Goal: Task Accomplishment & Management: Complete application form

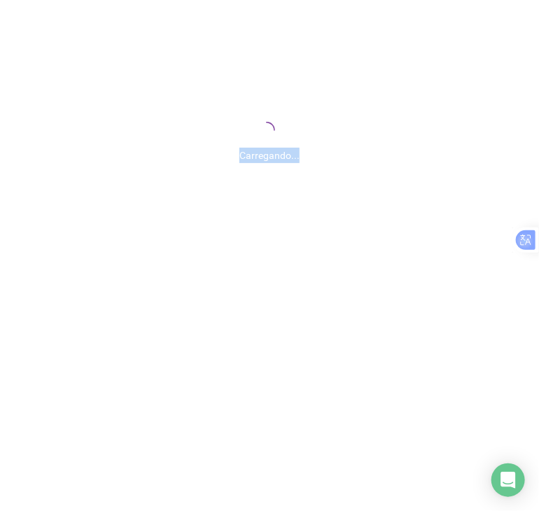
drag, startPoint x: 232, startPoint y: 166, endPoint x: 348, endPoint y: 178, distance: 116.8
click at [319, 165] on div "Carregando..." at bounding box center [269, 140] width 539 height 280
click at [366, 190] on div "Carregando..." at bounding box center [269, 140] width 539 height 280
drag, startPoint x: 350, startPoint y: 132, endPoint x: 386, endPoint y: 150, distance: 40.7
click at [290, 139] on div "Carregando..." at bounding box center [269, 140] width 539 height 280
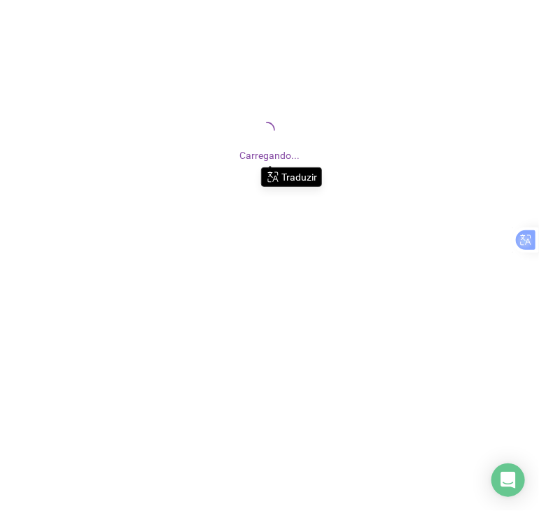
drag, startPoint x: 222, startPoint y: 171, endPoint x: 219, endPoint y: 155, distance: 17.0
click at [220, 157] on div "Carregando..." at bounding box center [269, 140] width 539 height 280
drag, startPoint x: 230, startPoint y: 147, endPoint x: 400, endPoint y: 178, distance: 173.5
click at [379, 169] on div "Carregando..." at bounding box center [269, 140] width 539 height 280
drag, startPoint x: 418, startPoint y: 188, endPoint x: 428, endPoint y: 225, distance: 38.5
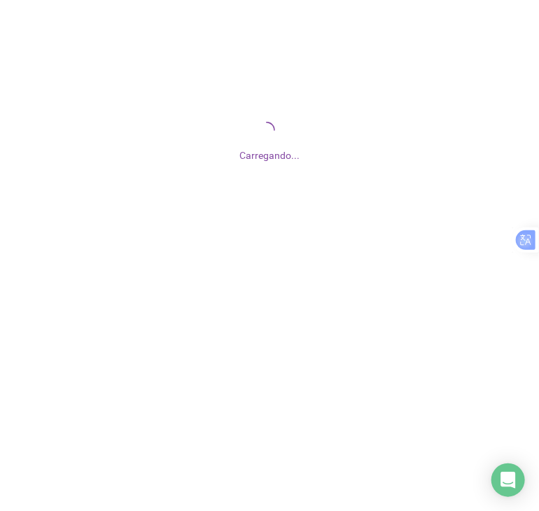
click at [420, 192] on div "Carregando..." at bounding box center [269, 140] width 539 height 280
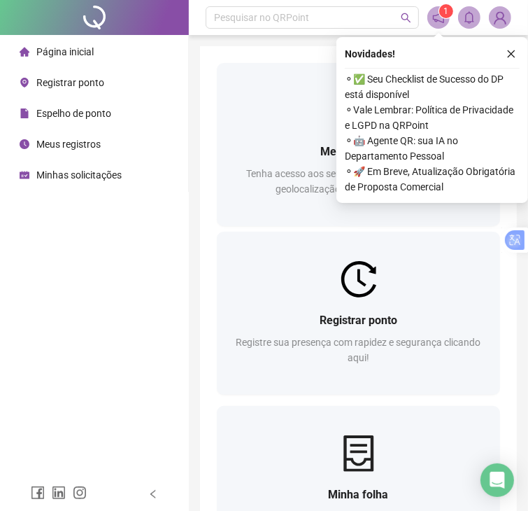
click at [64, 115] on span "Espelho de ponto" at bounding box center [73, 113] width 75 height 11
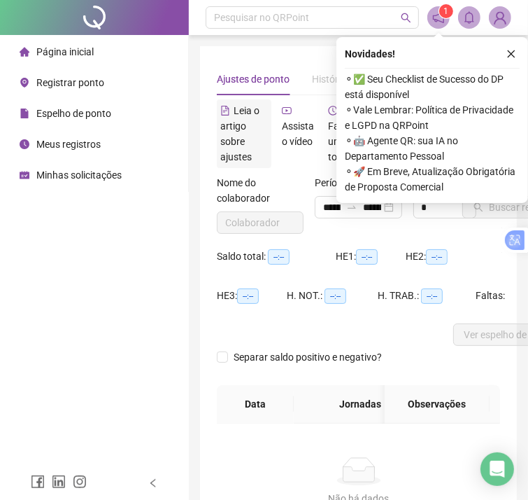
type input "**********"
click at [508, 62] on button "button" at bounding box center [511, 53] width 17 height 17
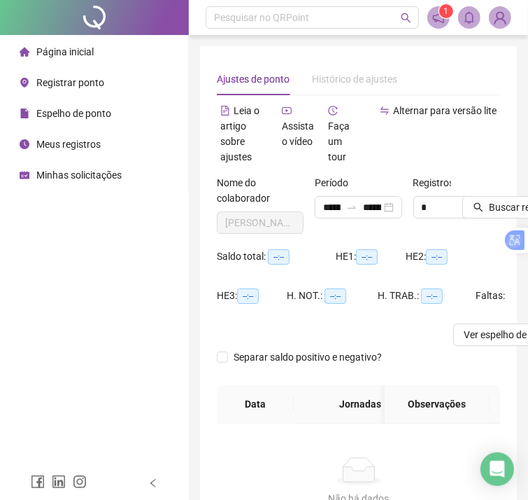
scroll to position [0, 39]
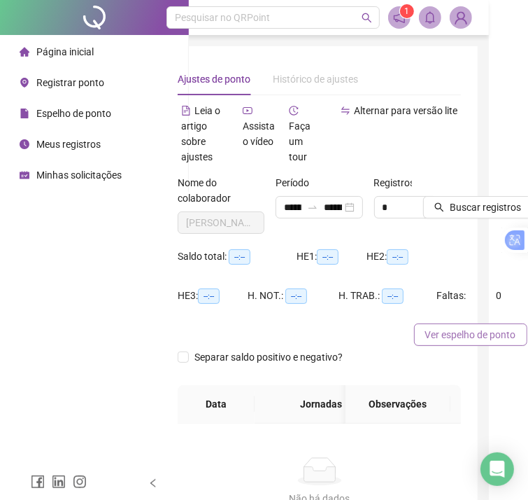
click at [453, 332] on span "Ver espelho de ponto" at bounding box center [470, 334] width 91 height 15
click at [470, 211] on span "Buscar registros" at bounding box center [485, 206] width 71 height 15
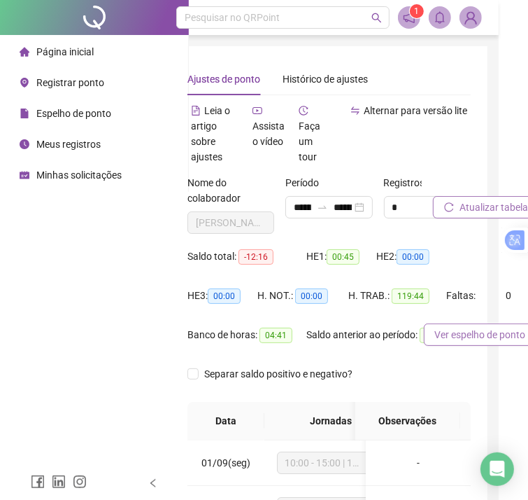
click at [467, 339] on span "Ver espelho de ponto" at bounding box center [480, 334] width 91 height 15
click at [470, 339] on span "Ver espelho de ponto" at bounding box center [480, 334] width 91 height 15
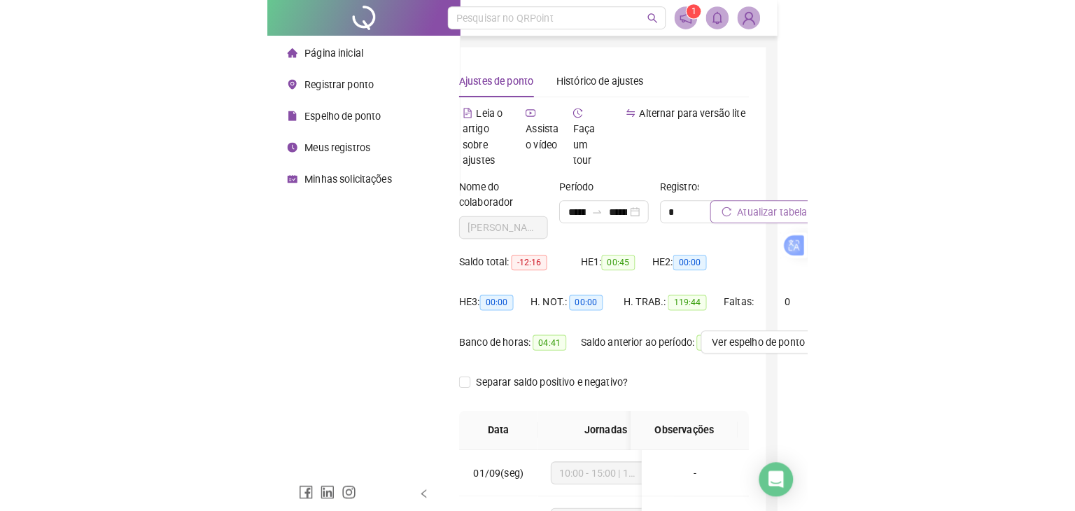
scroll to position [0, 0]
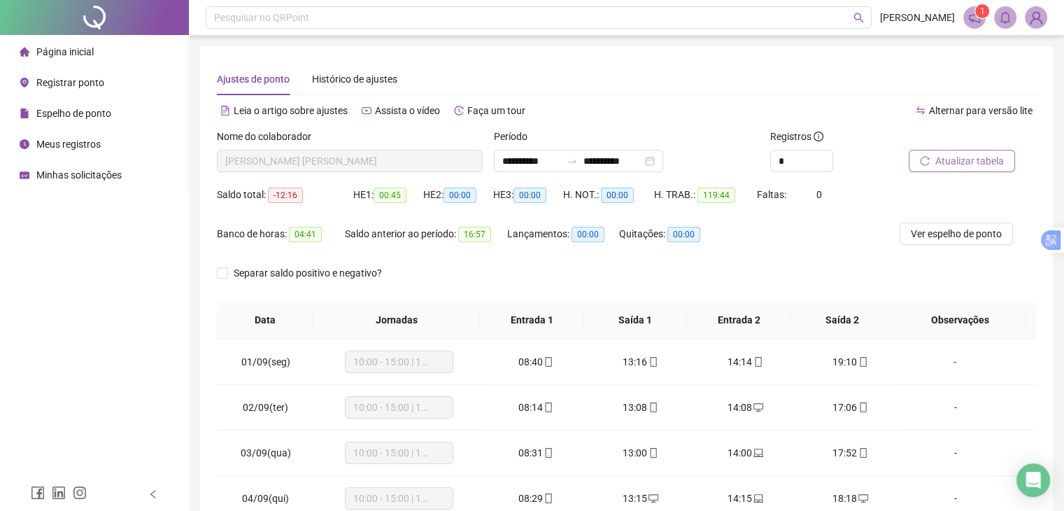
click at [88, 146] on span "Meus registros" at bounding box center [68, 144] width 64 height 11
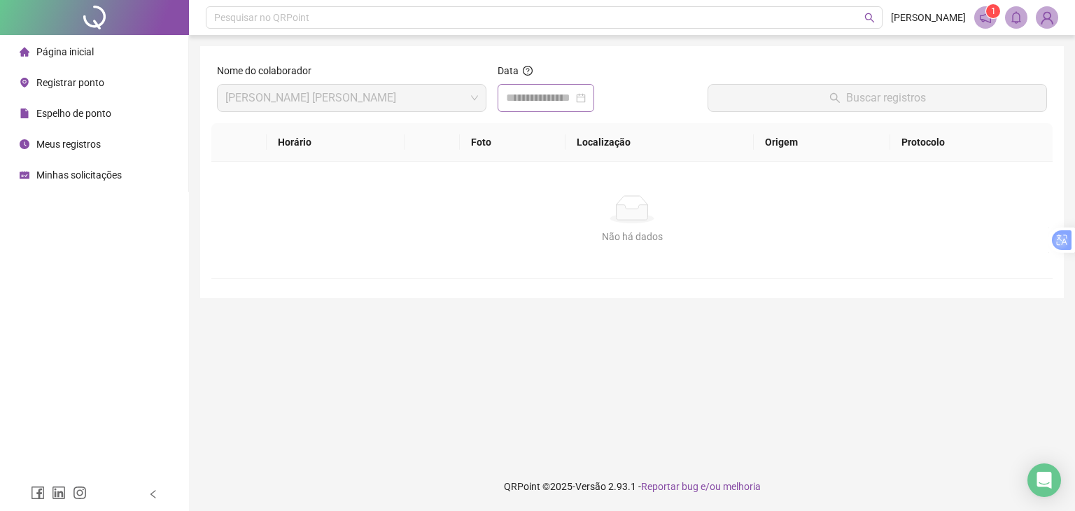
click at [538, 98] on div at bounding box center [546, 98] width 80 height 17
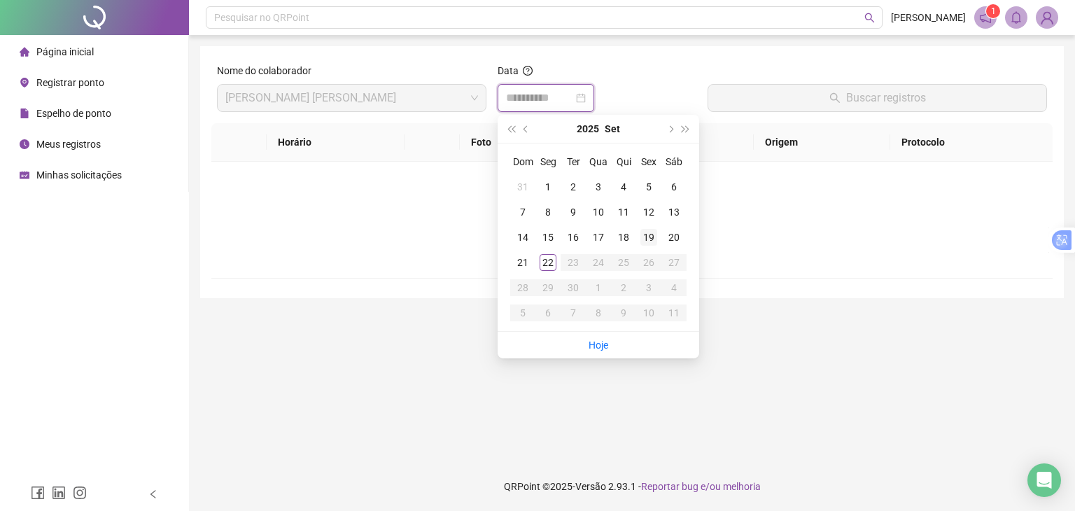
type input "**********"
click at [538, 229] on div "19" at bounding box center [648, 237] width 17 height 17
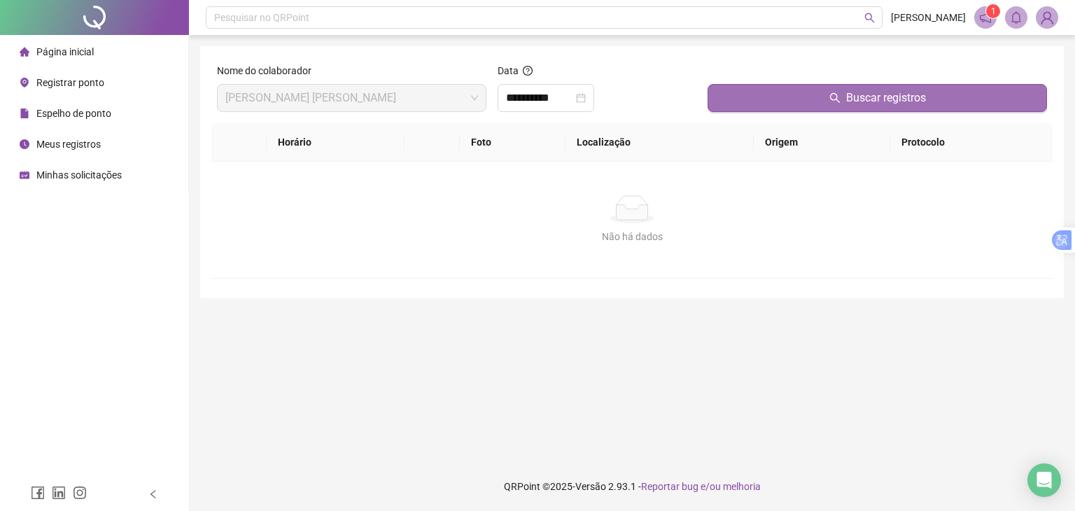
click at [538, 102] on button "Buscar registros" at bounding box center [876, 98] width 339 height 28
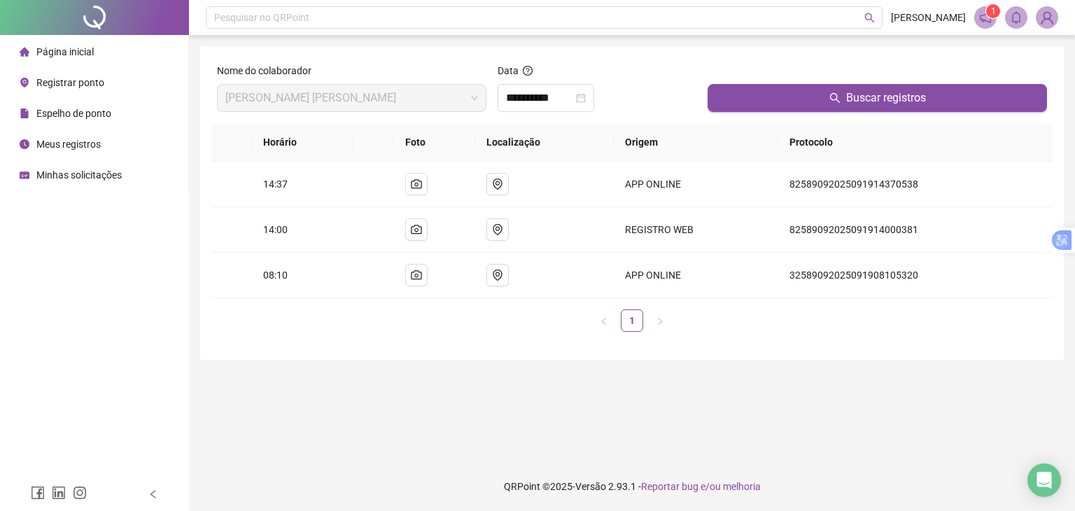
click at [78, 80] on span "Registrar ponto" at bounding box center [70, 82] width 68 height 11
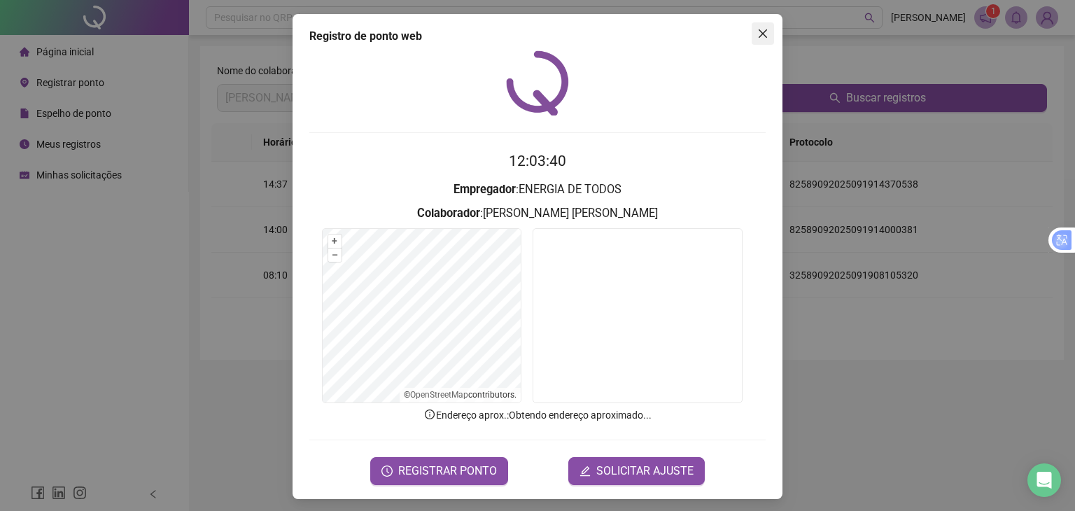
click at [538, 36] on icon "close" at bounding box center [762, 33] width 8 height 8
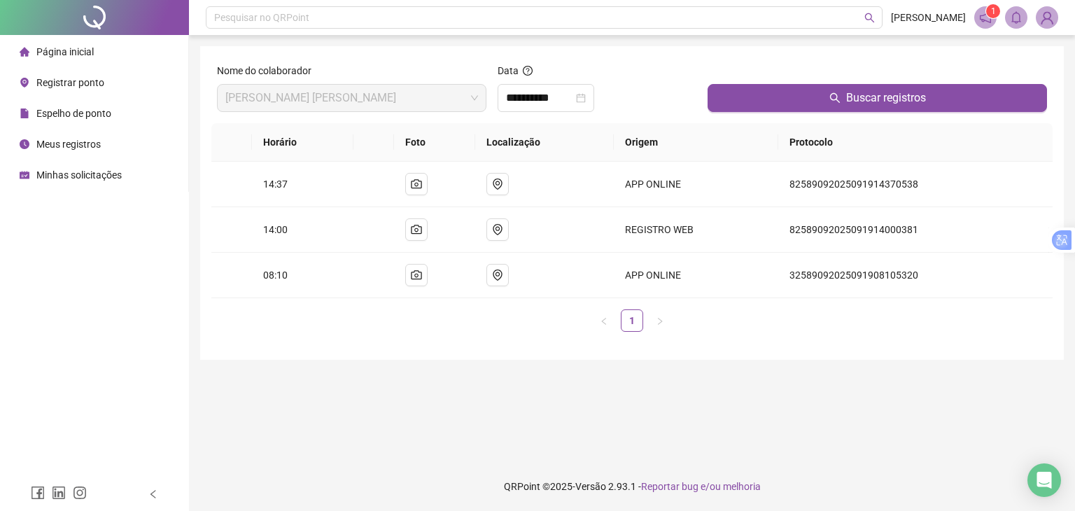
click at [94, 82] on span "Registrar ponto" at bounding box center [70, 82] width 68 height 11
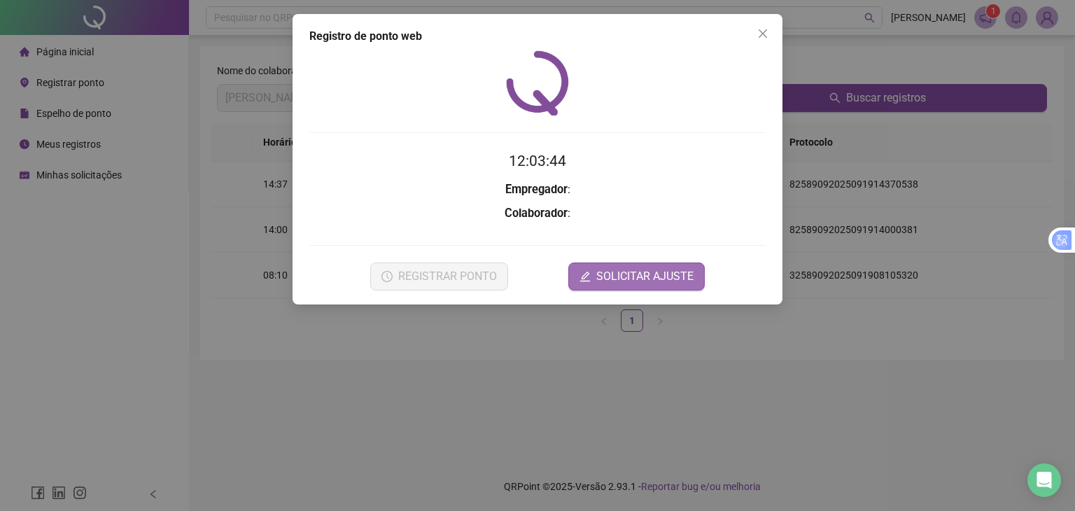
click at [538, 278] on span "SOLICITAR AJUSTE" at bounding box center [644, 276] width 97 height 17
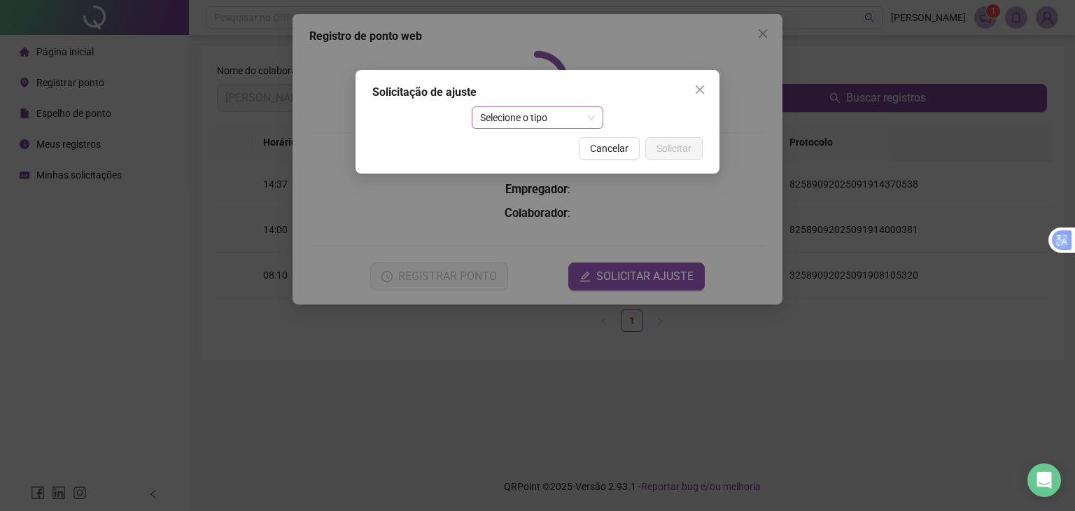
drag, startPoint x: 588, startPoint y: 104, endPoint x: 585, endPoint y: 118, distance: 13.7
click at [538, 104] on div "Solicitação de ajuste Selecione o tipo Cancelar Solicitar" at bounding box center [537, 122] width 364 height 104
click at [538, 118] on span "Selecione o tipo" at bounding box center [537, 117] width 115 height 21
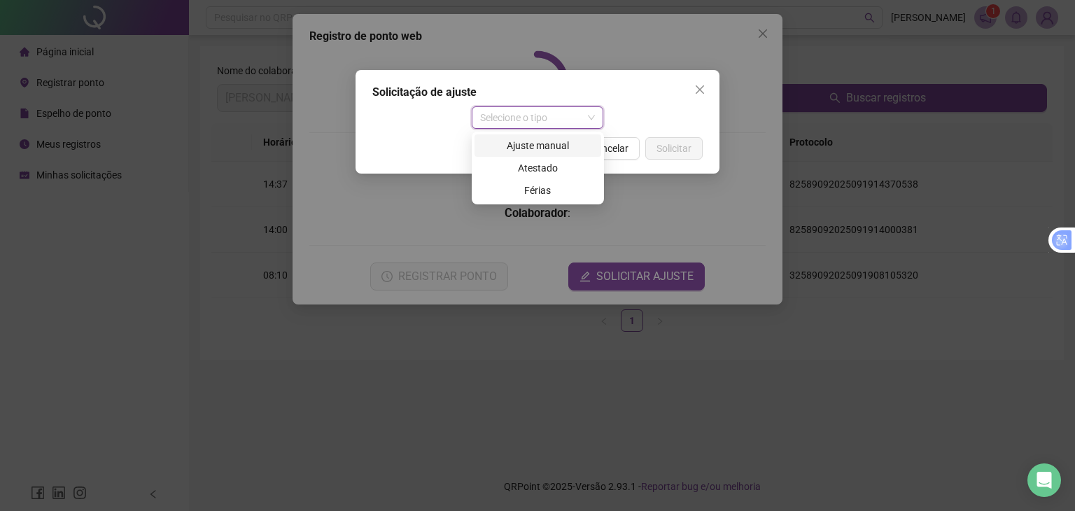
click at [538, 145] on div "Ajuste manual" at bounding box center [538, 145] width 110 height 15
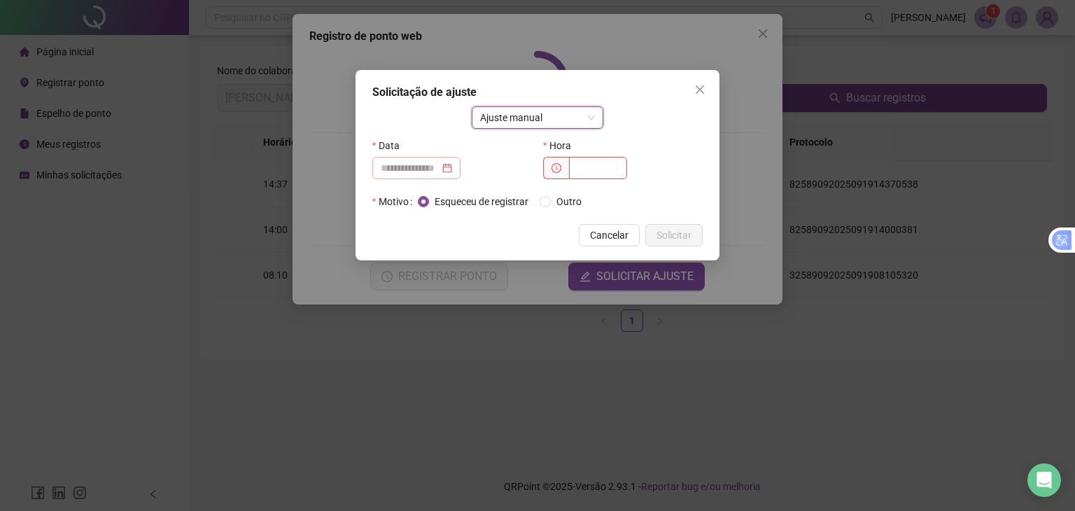
click at [452, 169] on div at bounding box center [416, 167] width 71 height 15
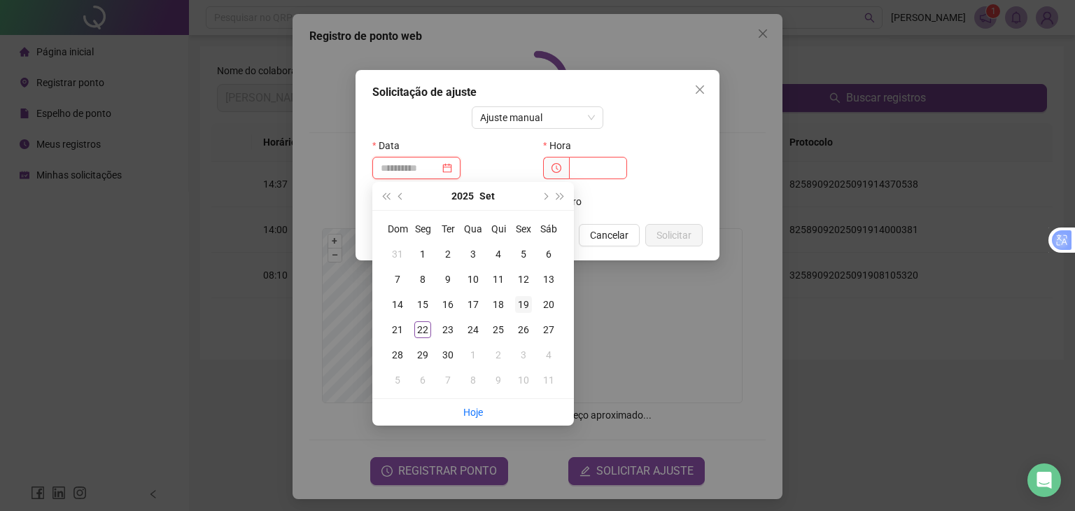
type input "**********"
click at [530, 303] on div "19" at bounding box center [523, 304] width 17 height 17
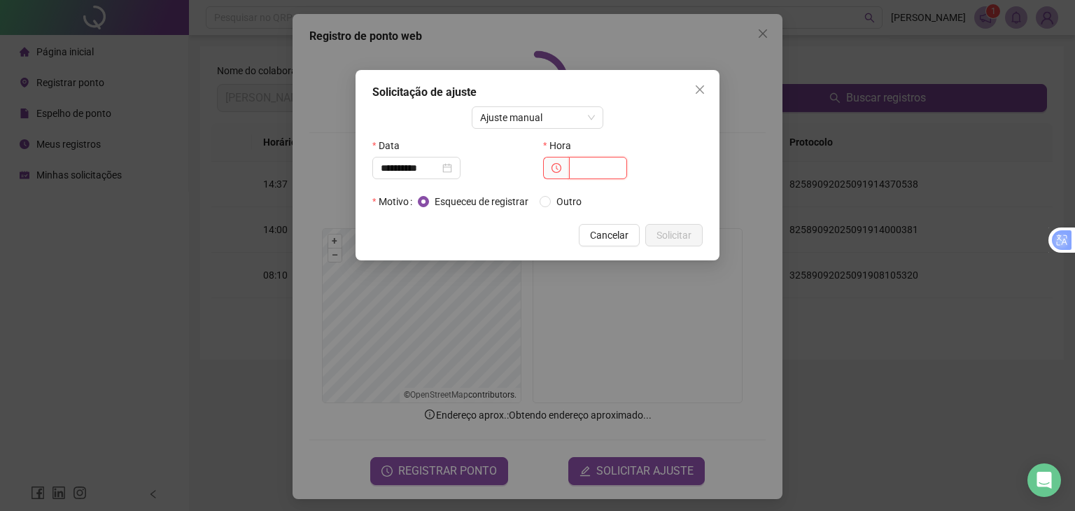
click at [538, 165] on input "text" at bounding box center [598, 168] width 58 height 22
type input "*****"
click at [538, 238] on span "Solicitar" at bounding box center [673, 234] width 35 height 15
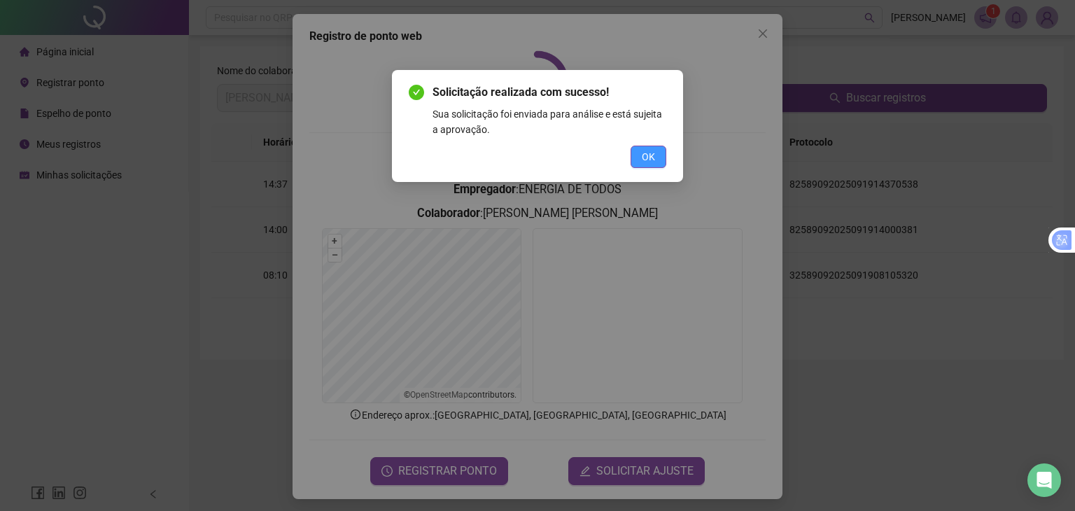
click at [538, 148] on button "OK" at bounding box center [648, 157] width 36 height 22
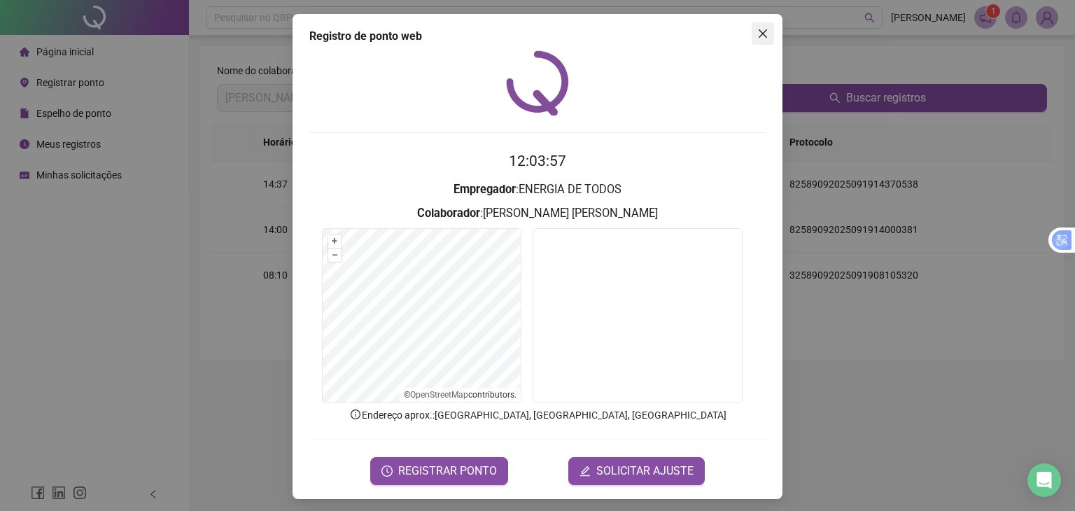
click at [538, 23] on button "Close" at bounding box center [762, 33] width 22 height 22
